Goal: Understand site structure: Understand site structure

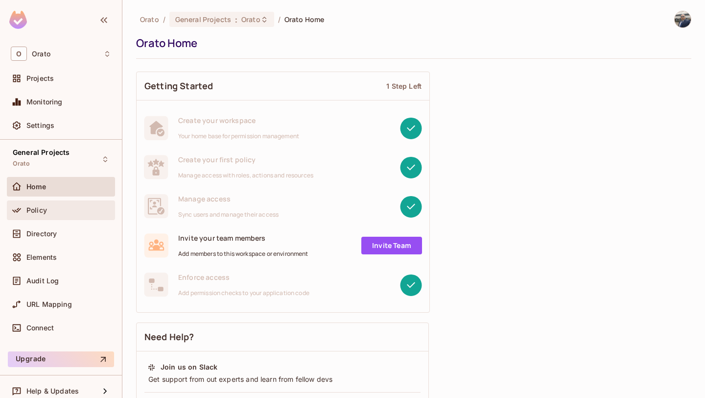
click at [44, 212] on span "Policy" at bounding box center [36, 210] width 21 height 8
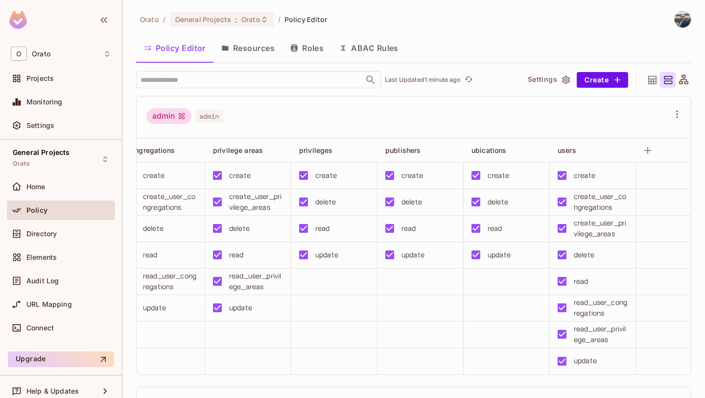
click at [246, 50] on button "Resources" at bounding box center [247, 48] width 69 height 24
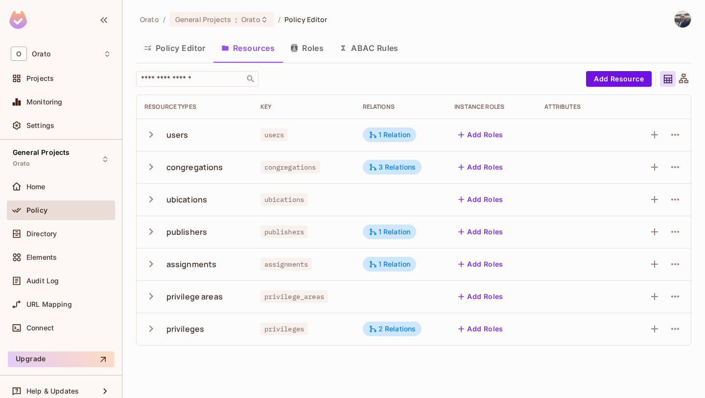
click at [148, 135] on icon "button" at bounding box center [150, 134] width 13 height 13
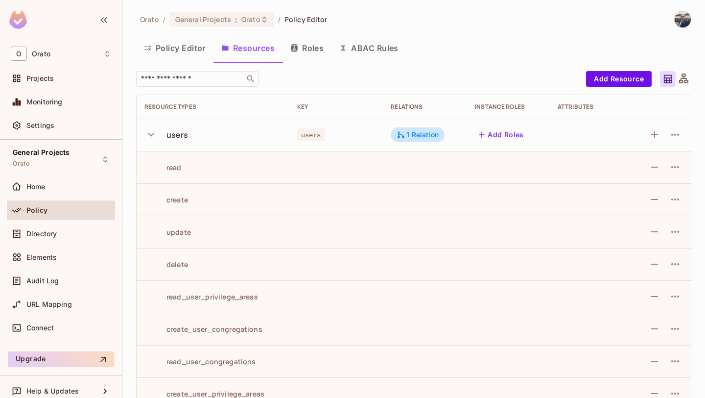
click at [154, 135] on icon "button" at bounding box center [150, 134] width 13 height 13
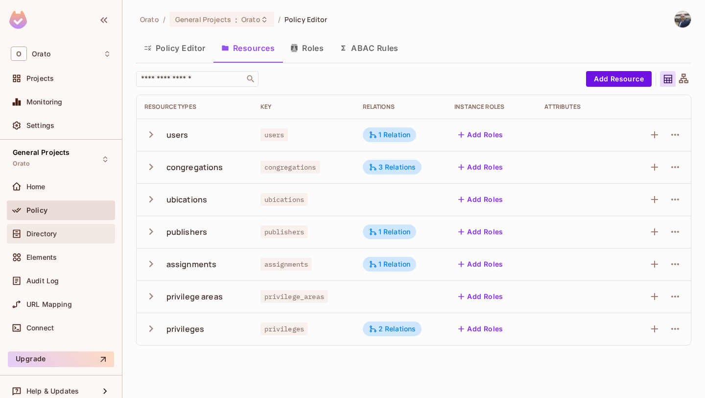
click at [44, 236] on span "Directory" at bounding box center [41, 234] width 30 height 8
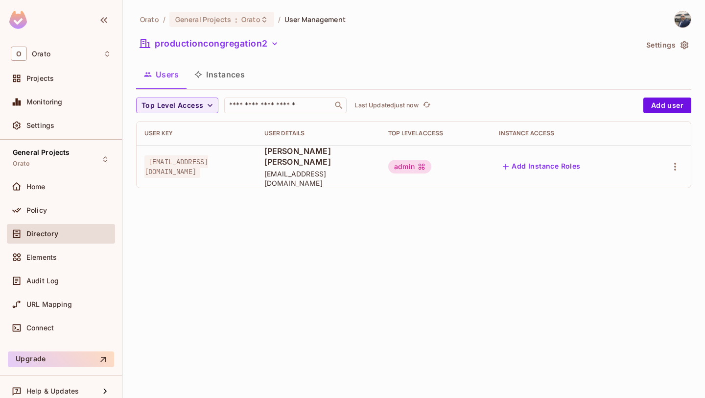
click at [483, 164] on div "admin" at bounding box center [435, 167] width 95 height 14
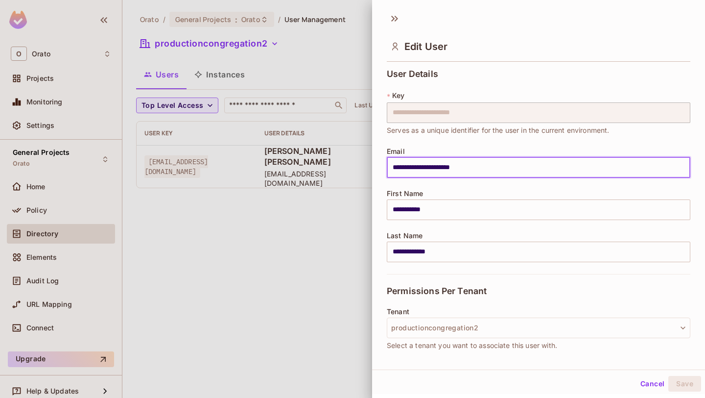
click at [449, 166] on input "**********" at bounding box center [539, 167] width 304 height 21
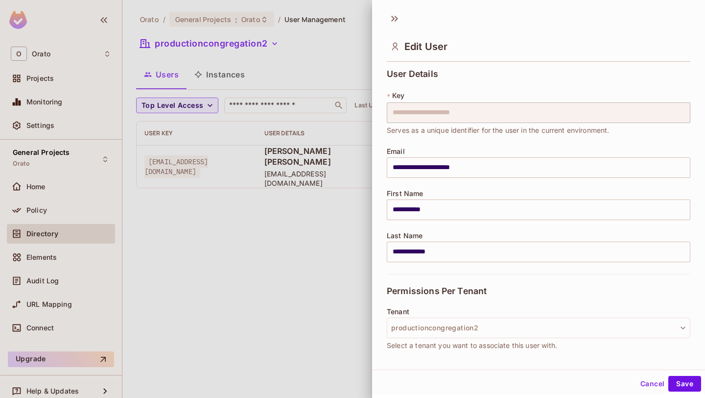
click at [299, 231] on div at bounding box center [352, 199] width 705 height 398
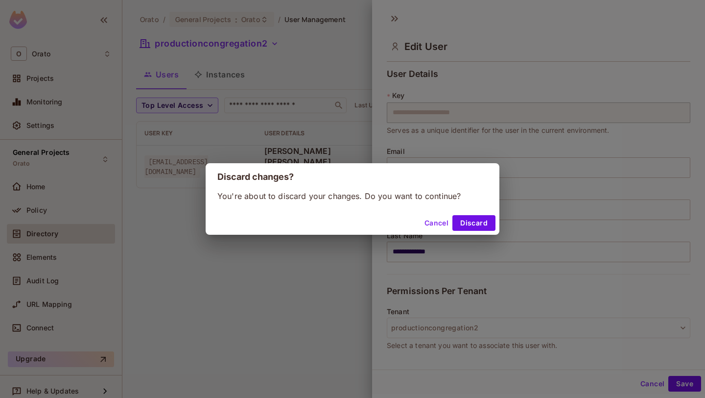
click at [434, 219] on button "Cancel" at bounding box center [437, 223] width 32 height 16
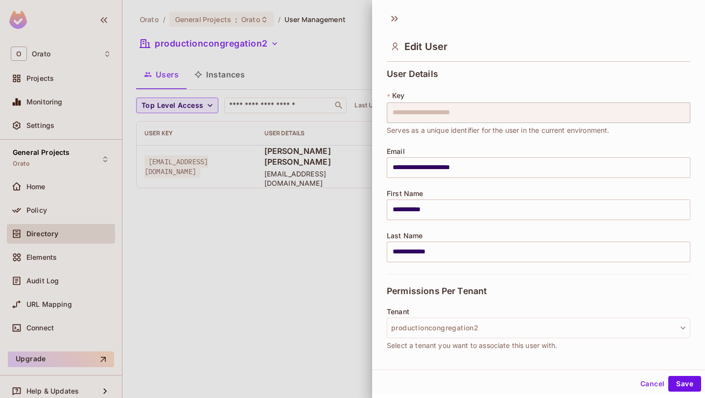
click at [267, 251] on div at bounding box center [352, 199] width 705 height 398
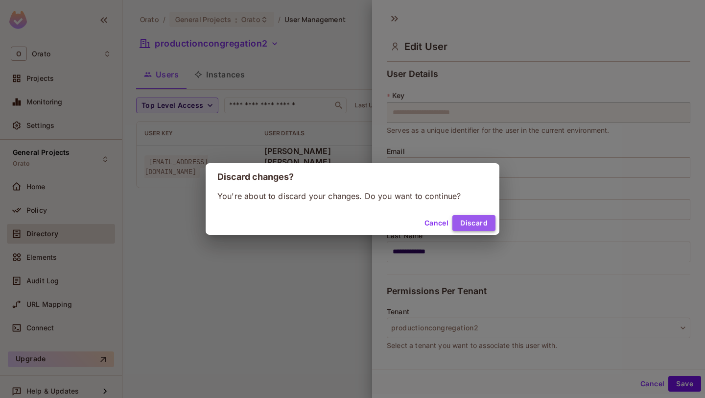
click at [472, 217] on button "Discard" at bounding box center [473, 223] width 43 height 16
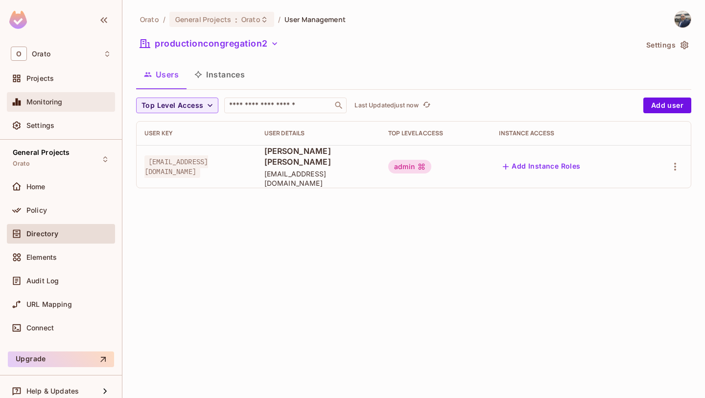
click at [49, 100] on span "Monitoring" at bounding box center [44, 102] width 36 height 8
